Goal: Task Accomplishment & Management: Complete application form

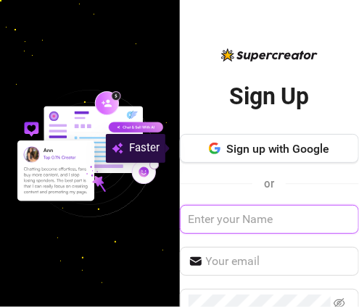
click at [239, 217] on input "text" at bounding box center [270, 219] width 180 height 29
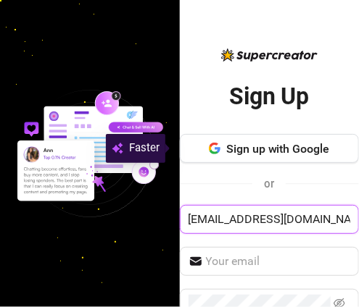
scroll to position [0, 1]
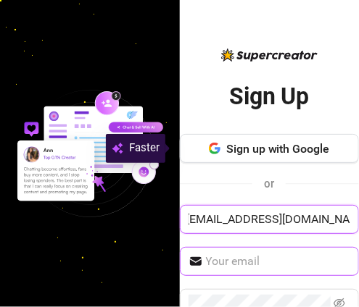
type input "Tonithompson678@gmail.com"
click at [244, 265] on input "text" at bounding box center [278, 261] width 145 height 17
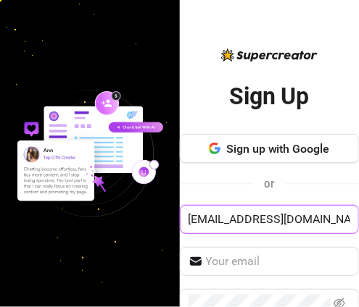
click at [283, 215] on input "Tonithompson678@gmail.com" at bounding box center [270, 219] width 180 height 29
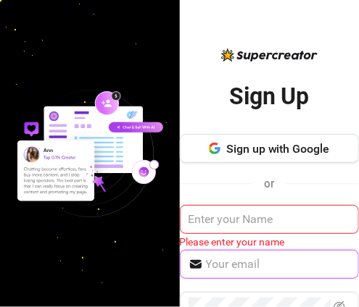
click at [267, 268] on input "text" at bounding box center [278, 264] width 145 height 17
paste input "Tonithompson678@gmail.com"
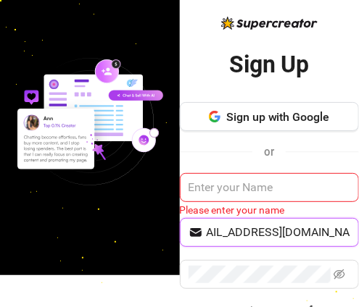
scroll to position [38, 0]
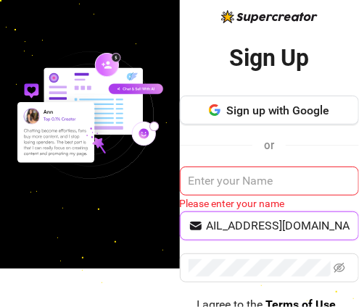
type input "Tonithompson678@gmail.com"
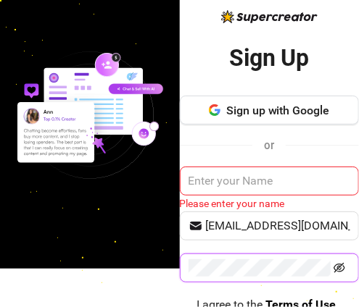
click at [336, 265] on icon "eye-invisible" at bounding box center [339, 268] width 12 height 12
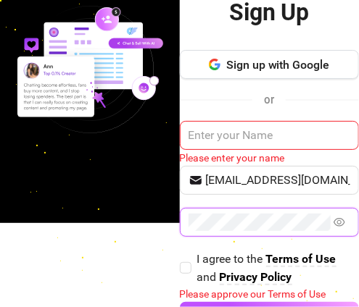
scroll to position [86, 0]
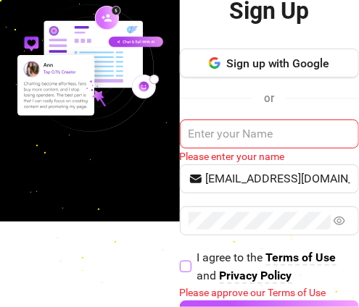
click at [180, 262] on input "I agree to the Terms of Use and Privacy Policy" at bounding box center [185, 266] width 10 height 10
checkbox input "true"
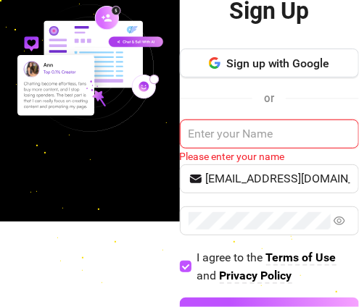
click at [253, 133] on input "text" at bounding box center [270, 134] width 180 height 29
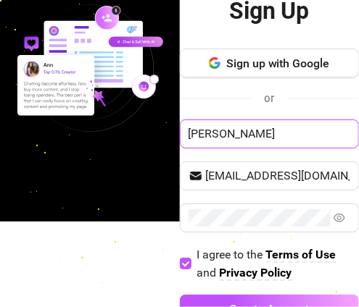
type input "ella"
click at [180, 295] on button "Create Account" at bounding box center [270, 309] width 180 height 29
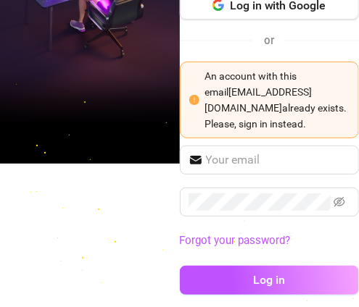
scroll to position [159, 0]
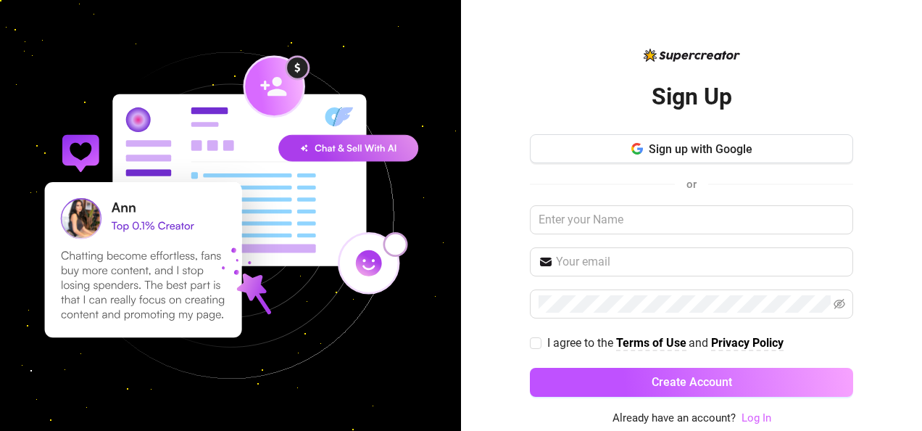
click at [359, 307] on link "Log In" at bounding box center [756, 417] width 30 height 13
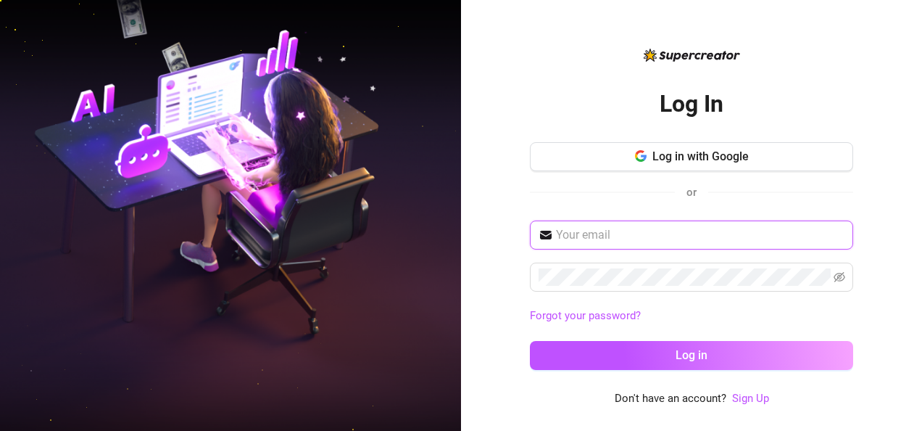
click at [359, 235] on input "text" at bounding box center [700, 234] width 288 height 17
type input "[EMAIL_ADDRESS][DOMAIN_NAME]"
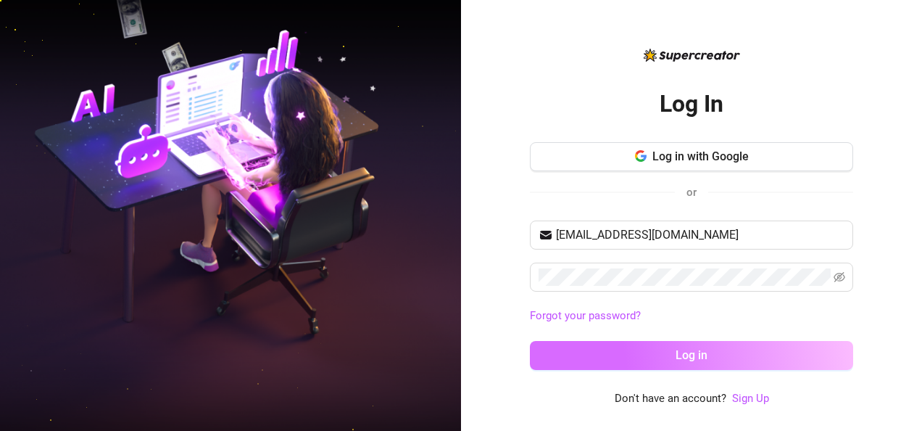
click at [359, 307] on button "Log in" at bounding box center [691, 355] width 323 height 29
